Goal: Task Accomplishment & Management: Manage account settings

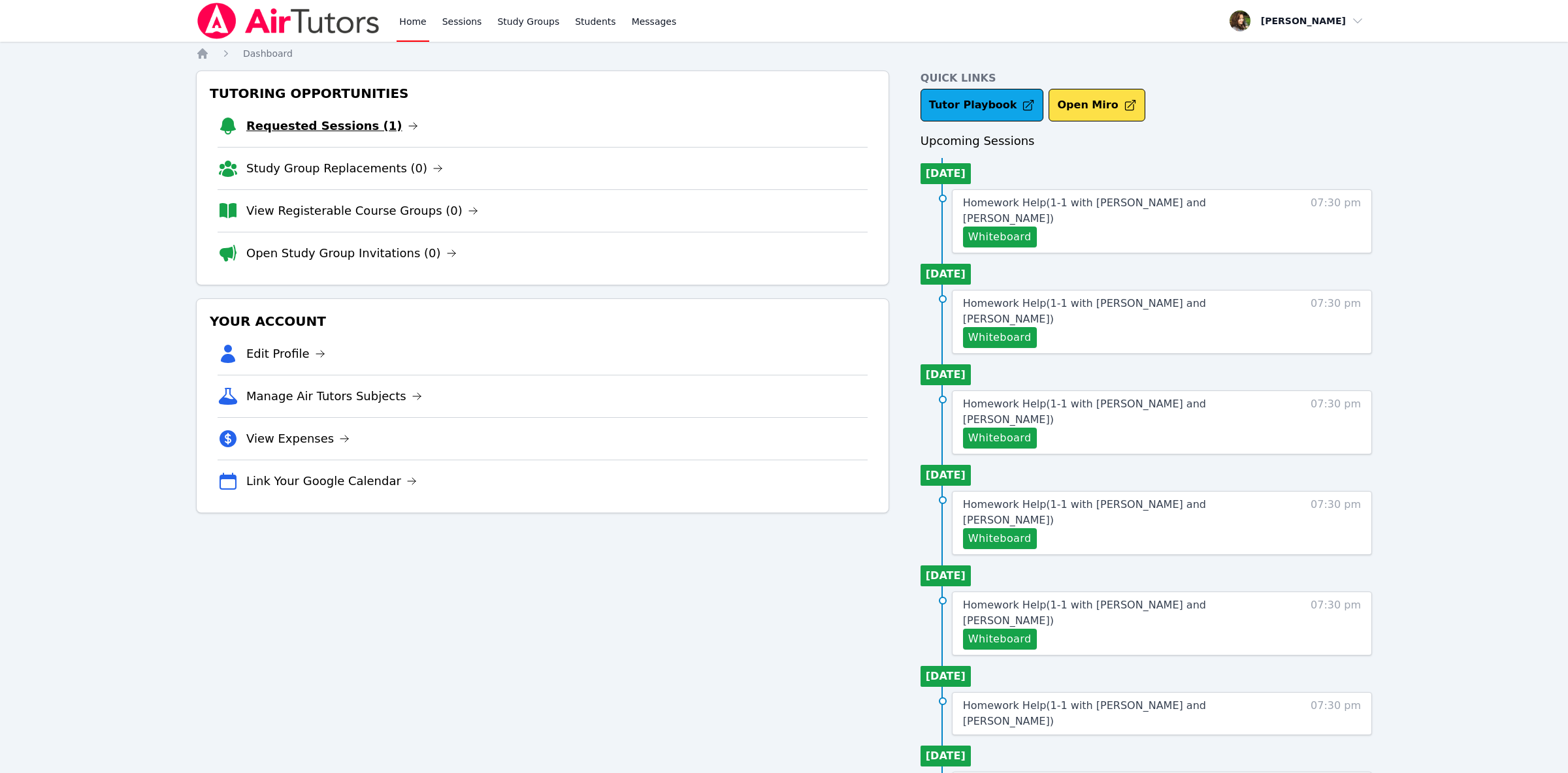
click at [371, 128] on link "Requested Sessions (1)" at bounding box center [332, 126] width 172 height 18
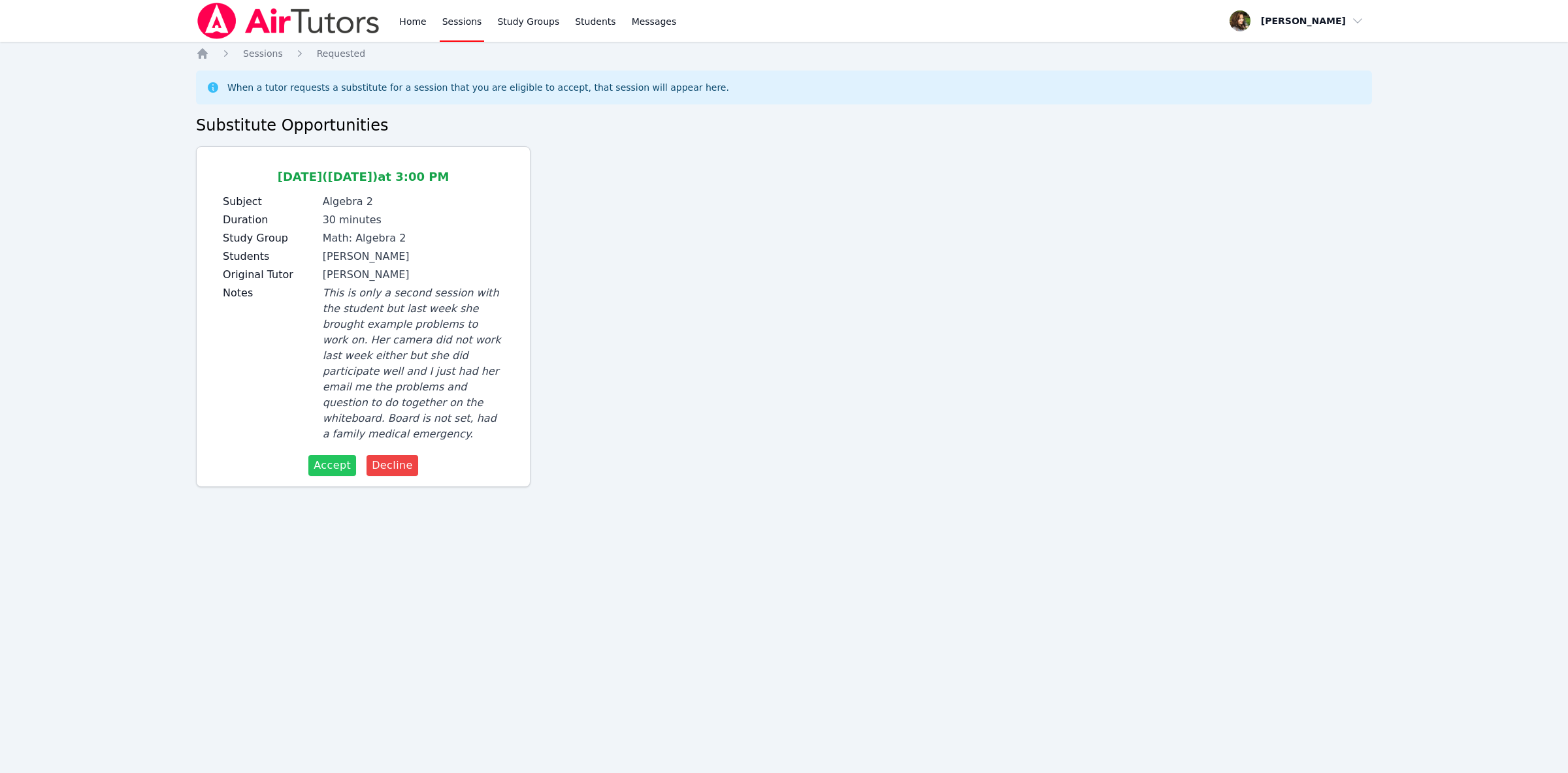
click at [334, 457] on span "Accept" at bounding box center [332, 465] width 38 height 15
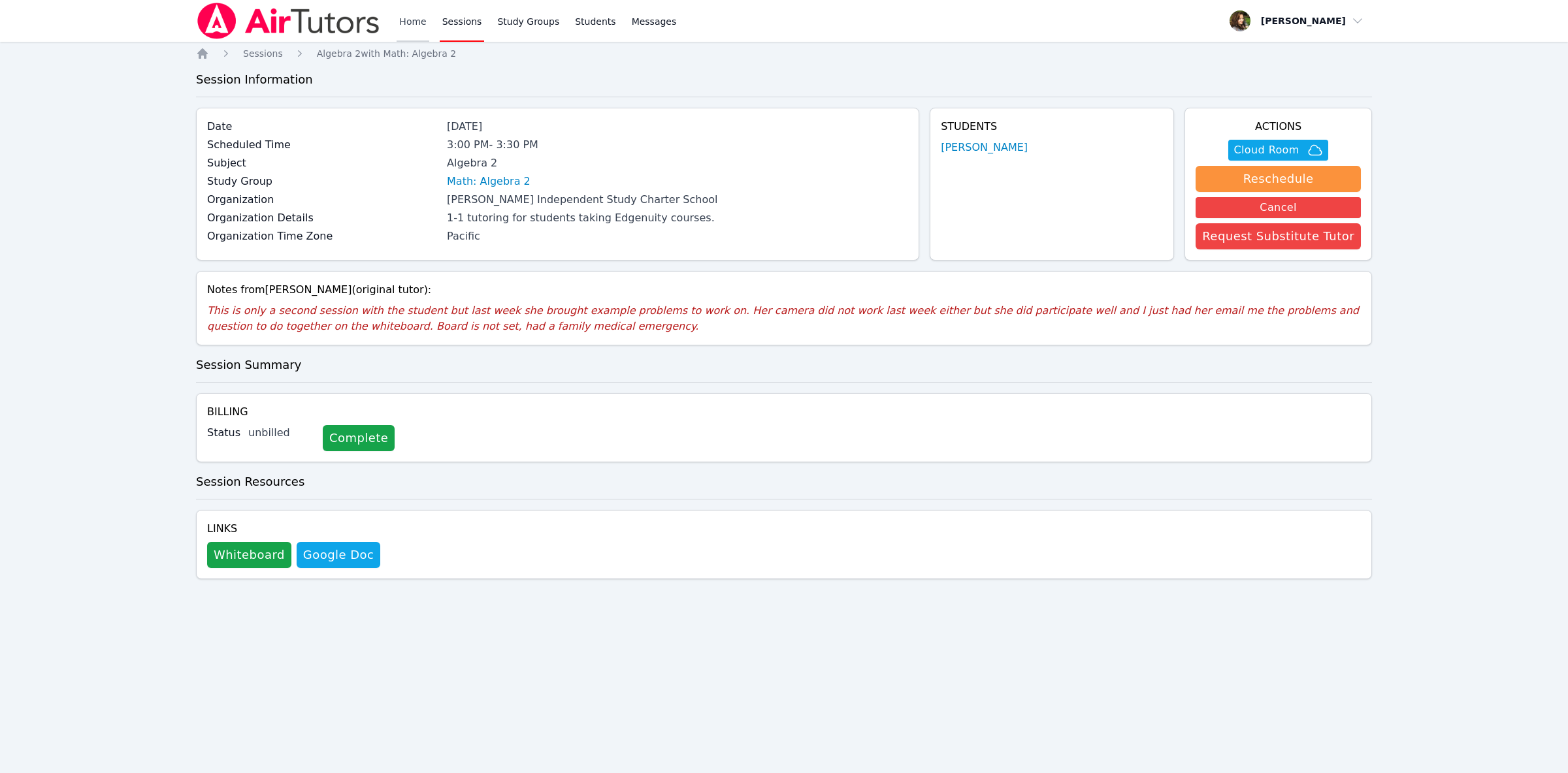
click at [415, 19] on link "Home" at bounding box center [412, 20] width 32 height 42
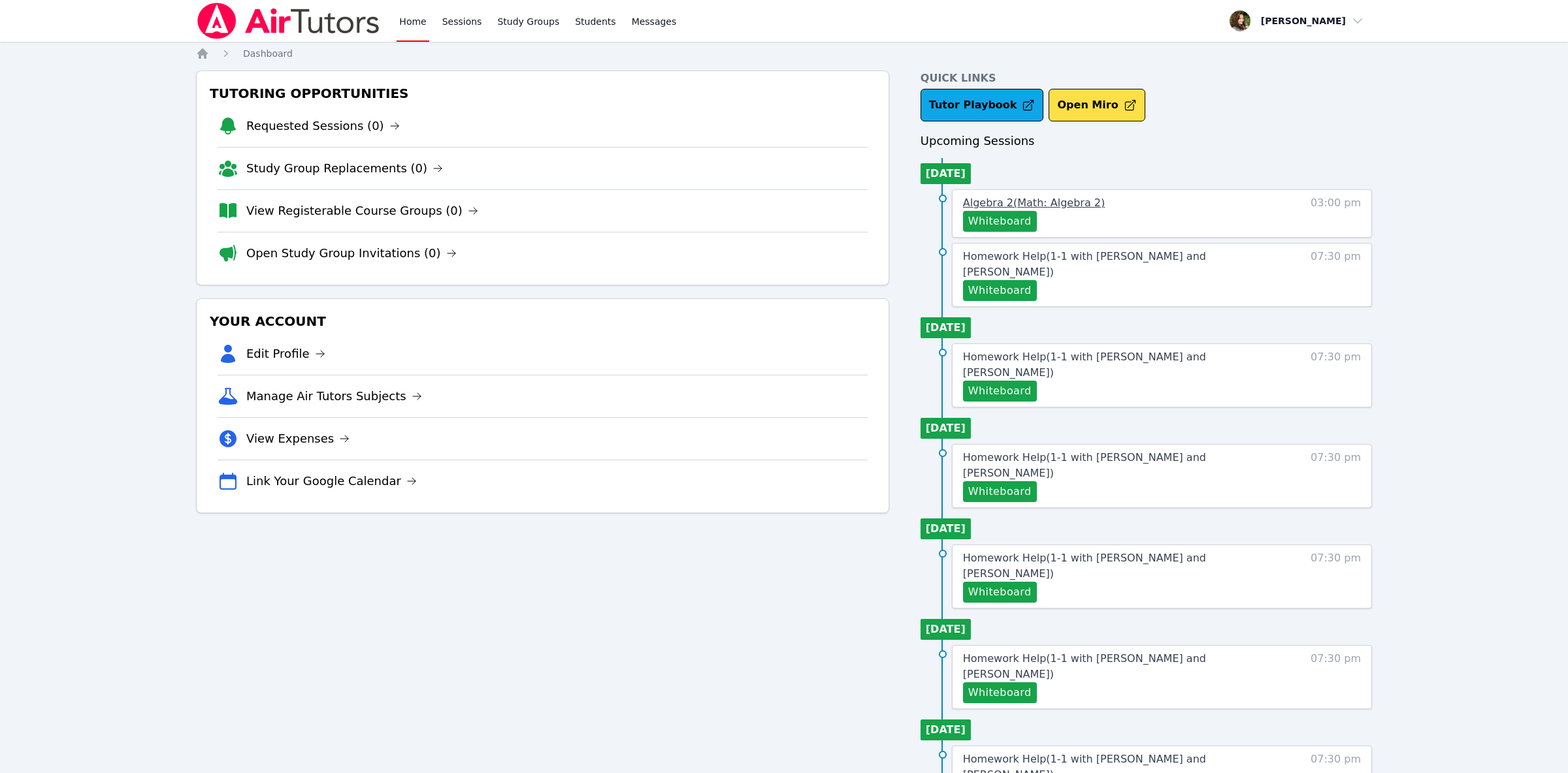
click at [1039, 203] on span "Algebra 2 ( Math: Algebra 2 )" at bounding box center [1034, 202] width 142 height 12
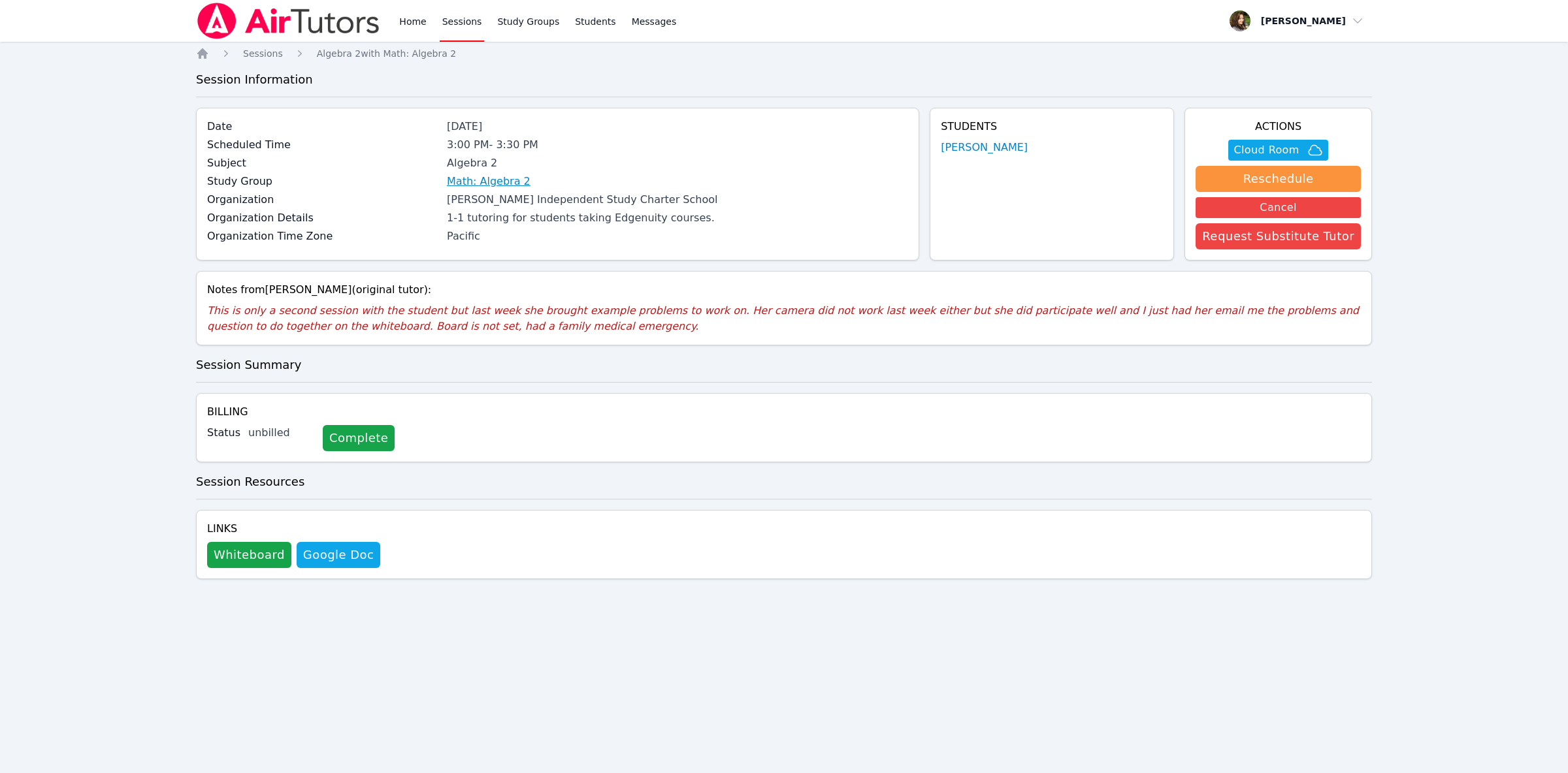
click at [489, 182] on link "Math: Algebra 2" at bounding box center [489, 181] width 84 height 15
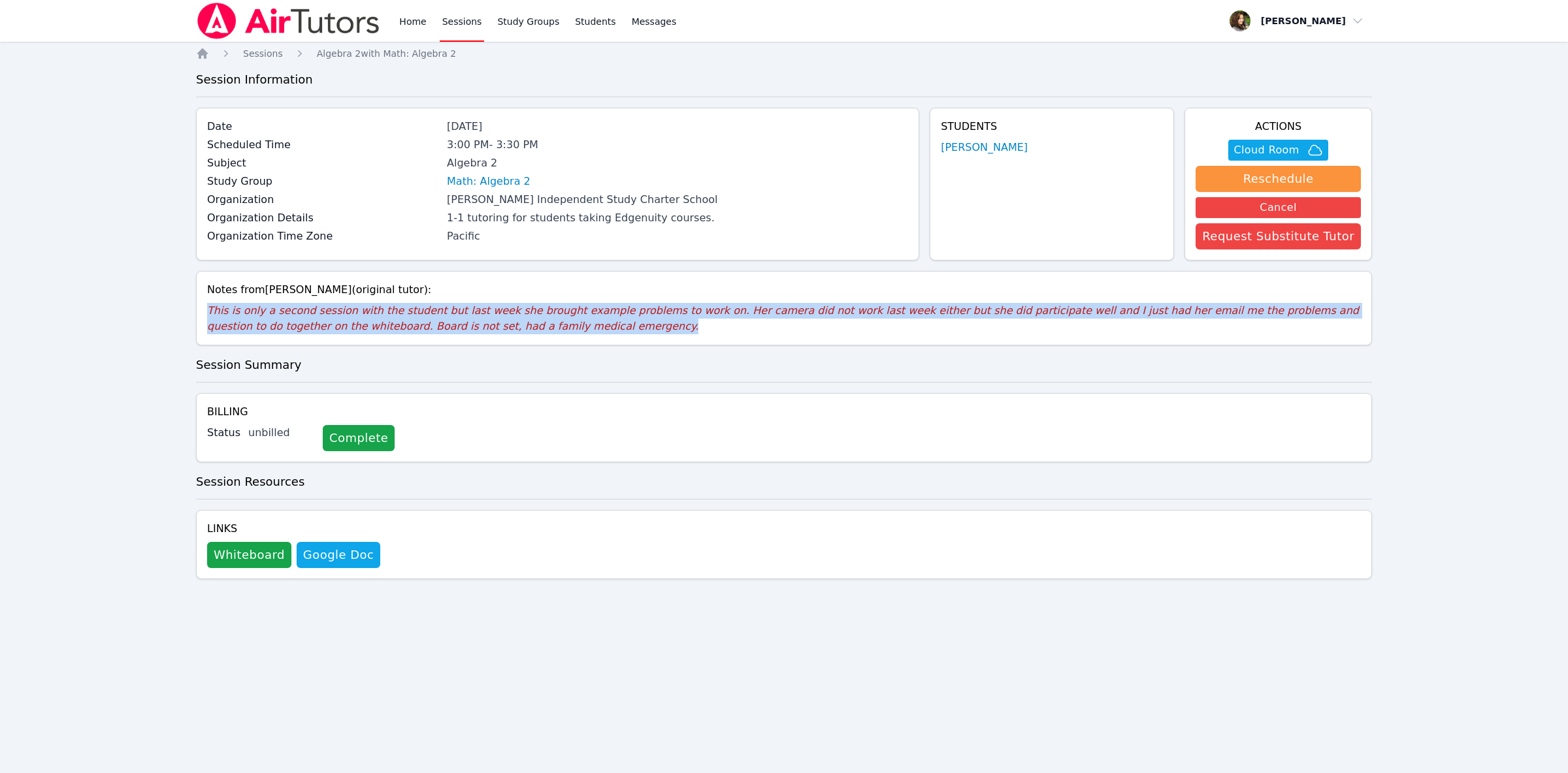
drag, startPoint x: 509, startPoint y: 327, endPoint x: 195, endPoint y: 309, distance: 314.5
click at [195, 309] on div "Home Sessions Study Groups Students Messages Open user menu [PERSON_NAME] Open …" at bounding box center [784, 386] width 1568 height 773
copy p "This is only a second session with the student but last week she brought exampl…"
click at [1284, 239] on button "Request Substitute Tutor" at bounding box center [1278, 236] width 166 height 26
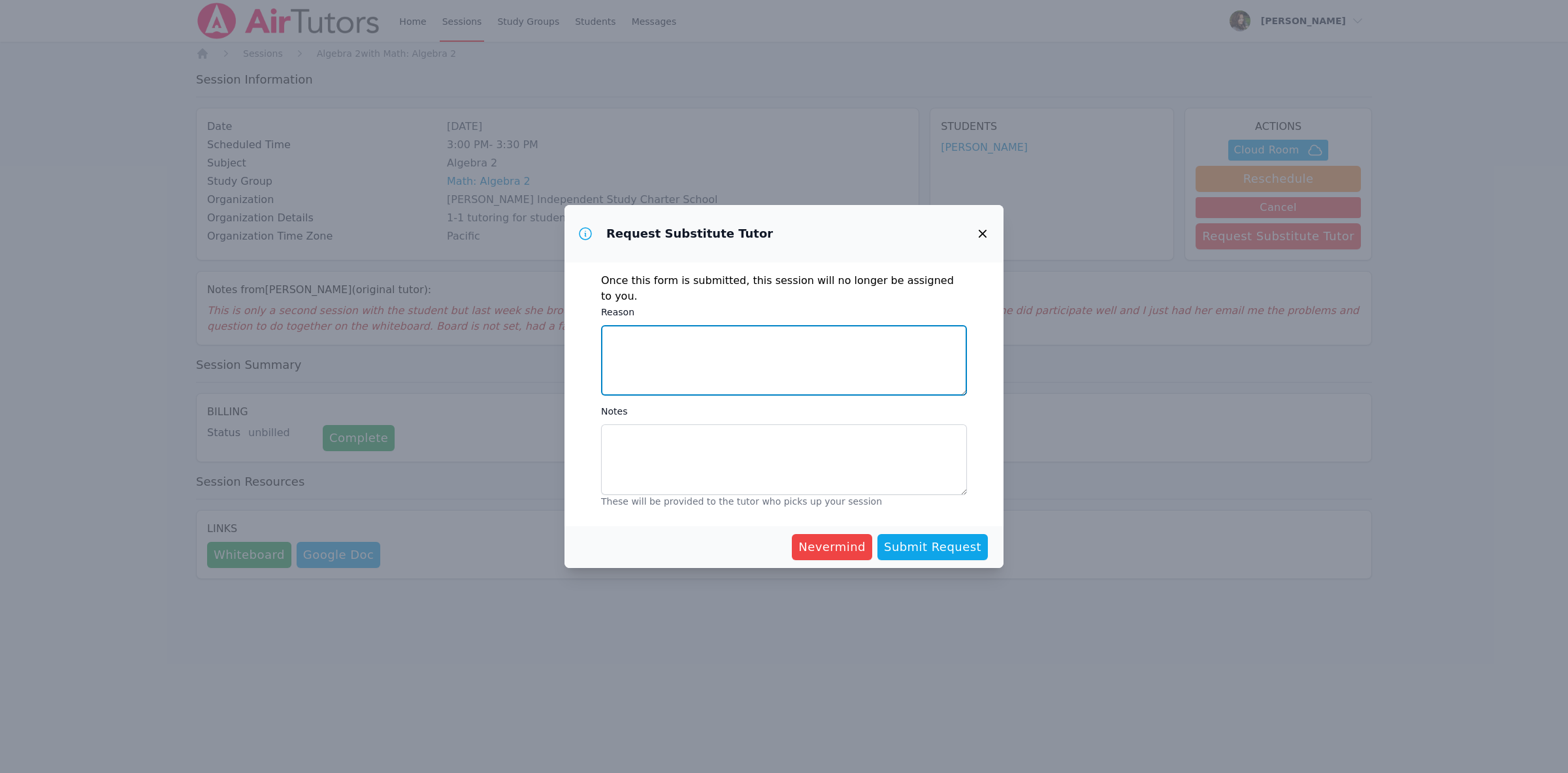
click at [653, 329] on textarea "Reason" at bounding box center [784, 360] width 366 height 70
type textarea "w"
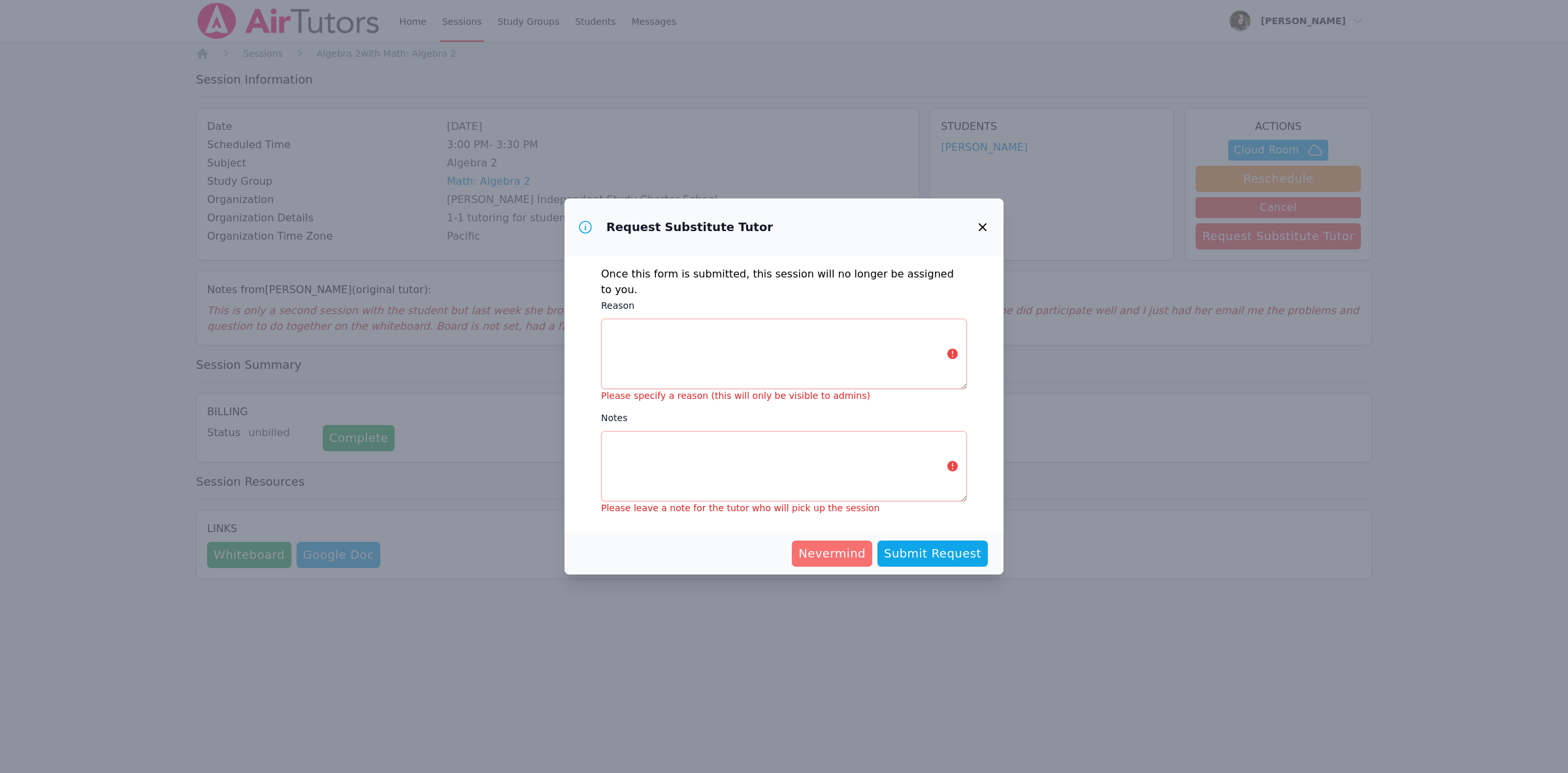
click at [852, 549] on span "Nevermind" at bounding box center [832, 554] width 67 height 18
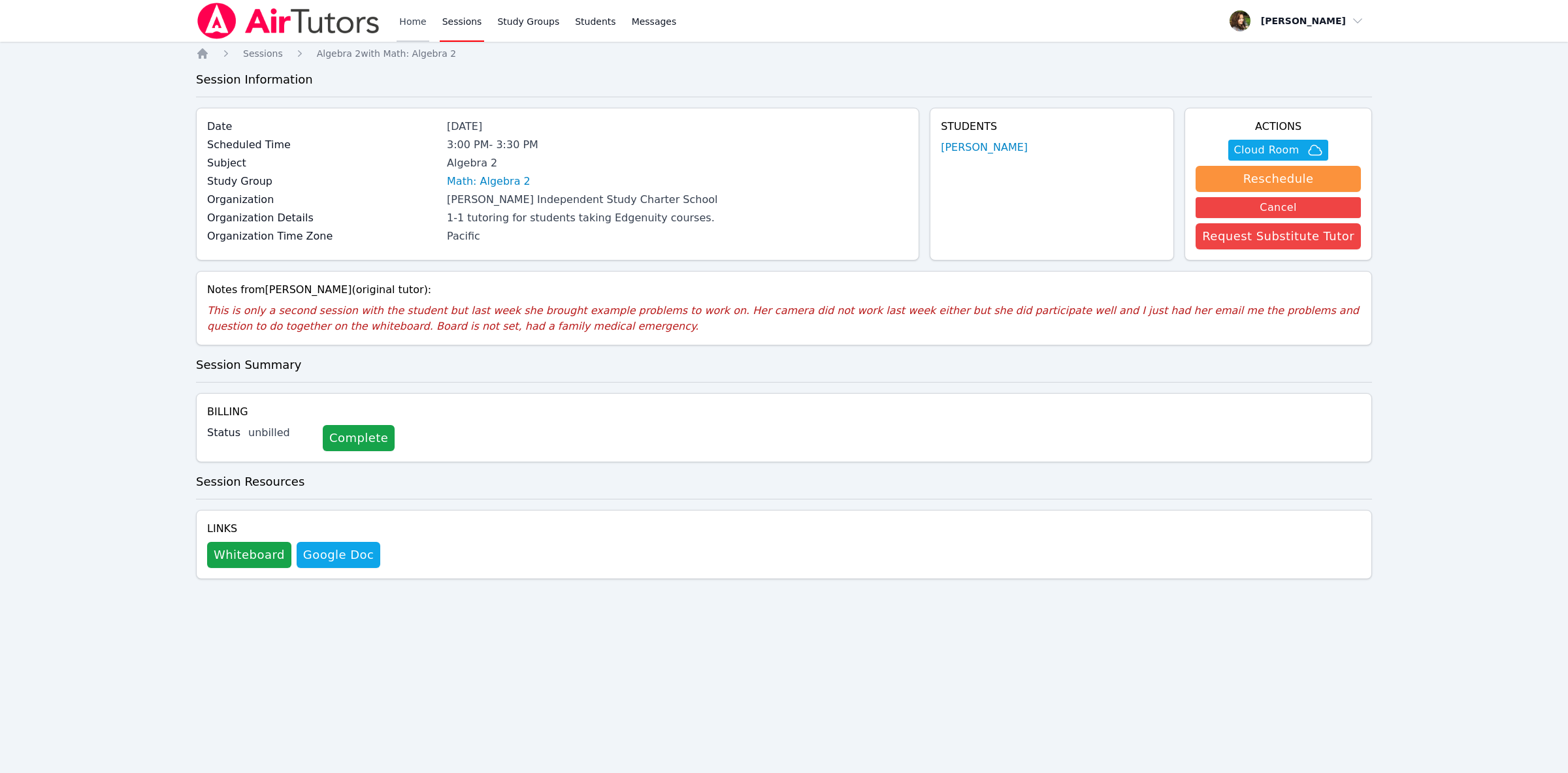
click at [409, 21] on link "Home" at bounding box center [412, 20] width 32 height 42
